Goal: Navigation & Orientation: Find specific page/section

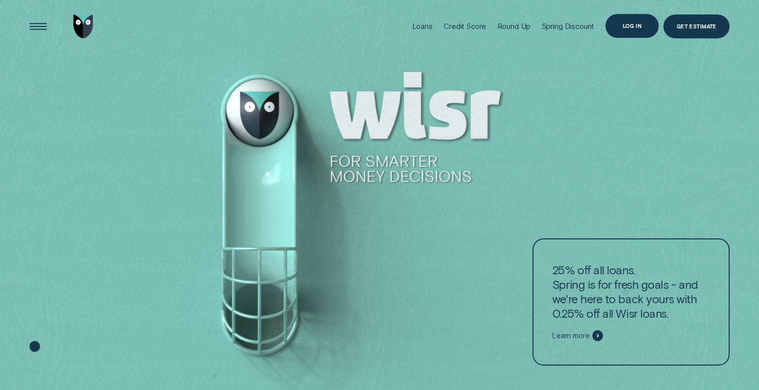
click at [633, 27] on div "Log in" at bounding box center [631, 25] width 19 height 4
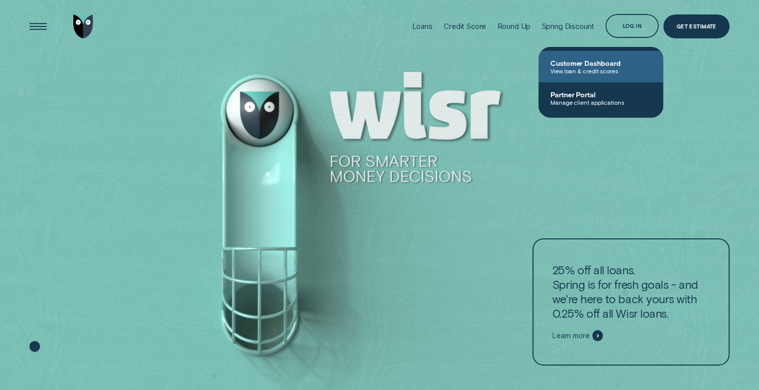
click at [604, 66] on span "Customer Dashboard" at bounding box center [601, 63] width 101 height 8
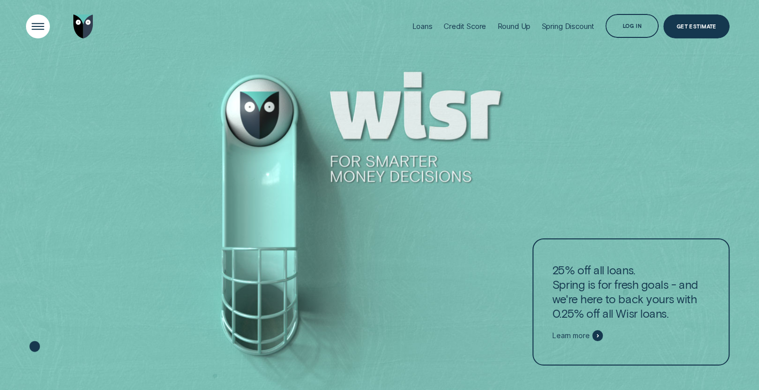
click at [34, 29] on div "Open Menu" at bounding box center [38, 26] width 34 height 34
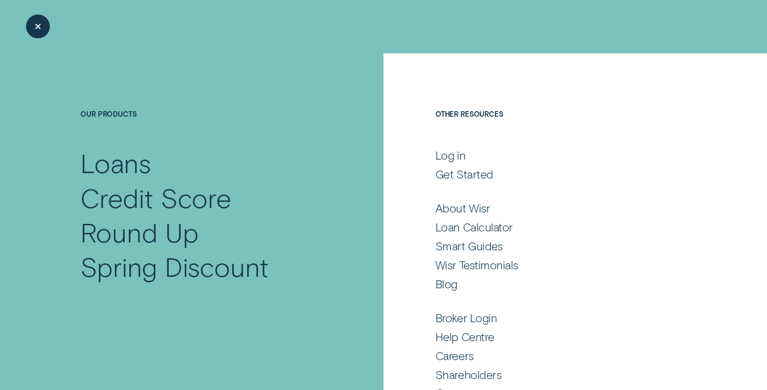
click at [34, 29] on div "Close Menu" at bounding box center [38, 26] width 34 height 34
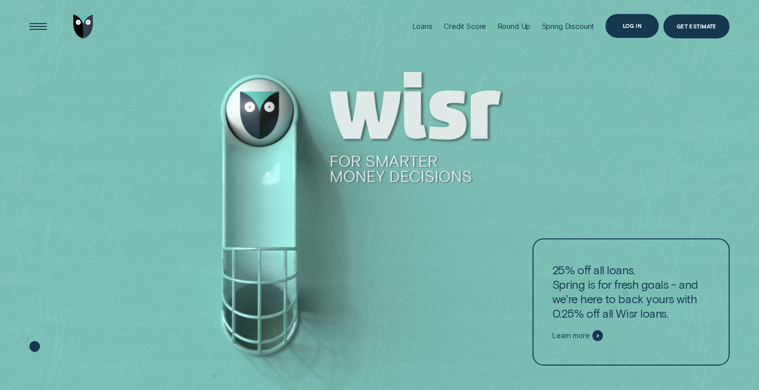
click at [636, 29] on div "Log in" at bounding box center [631, 26] width 53 height 24
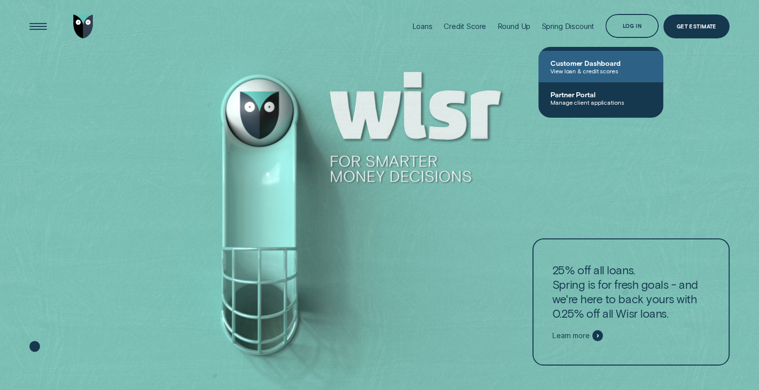
click at [572, 67] on span "View loan & credit scores" at bounding box center [601, 70] width 101 height 7
